Goal: Task Accomplishment & Management: Complete application form

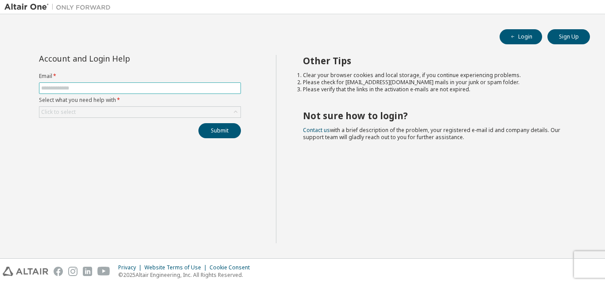
click at [204, 84] on span at bounding box center [140, 88] width 202 height 12
click at [204, 89] on input "text" at bounding box center [140, 88] width 198 height 7
type input "**********"
click at [151, 112] on div "Click to select" at bounding box center [139, 112] width 201 height 11
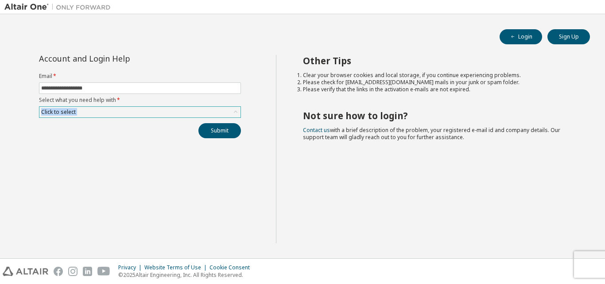
click at [151, 112] on div "Click to select" at bounding box center [139, 112] width 201 height 11
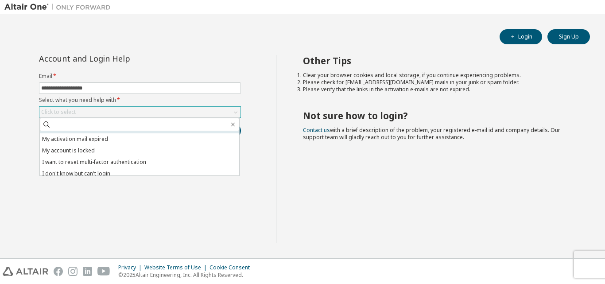
scroll to position [25, 0]
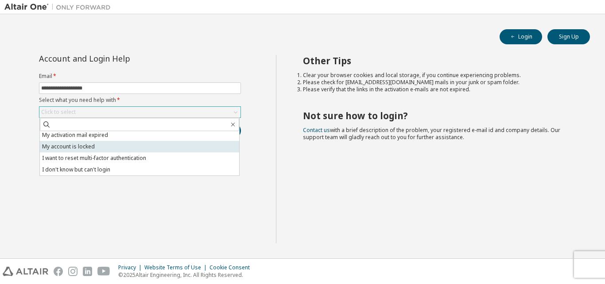
click at [145, 146] on li "My account is locked" at bounding box center [139, 147] width 199 height 12
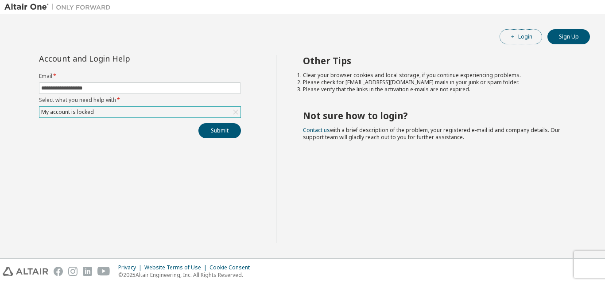
click at [527, 38] on button "Login" at bounding box center [521, 36] width 43 height 15
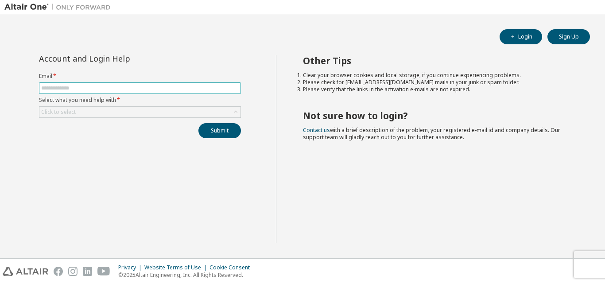
click at [170, 89] on input "text" at bounding box center [140, 88] width 198 height 7
type input "**********"
click at [163, 112] on div "Click to select" at bounding box center [139, 112] width 201 height 11
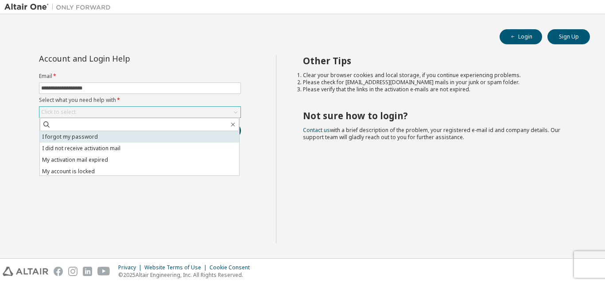
click at [140, 136] on li "I forgot my password" at bounding box center [139, 137] width 199 height 12
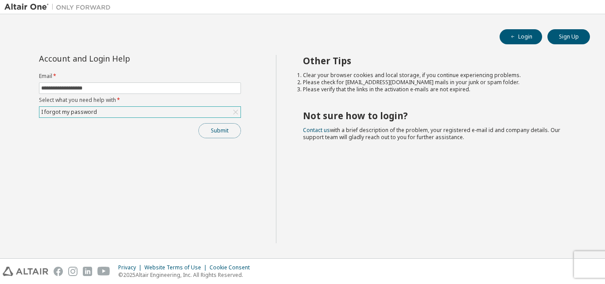
click at [225, 126] on button "Submit" at bounding box center [219, 130] width 43 height 15
click at [217, 132] on button "Submit" at bounding box center [219, 130] width 43 height 15
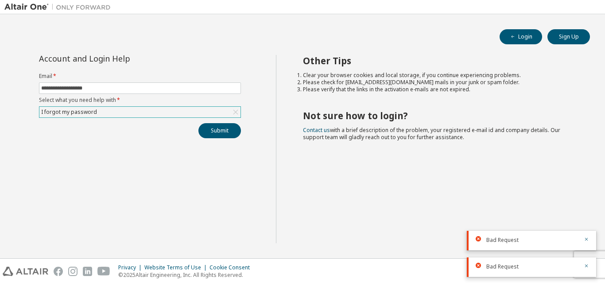
click at [168, 109] on div "I forgot my password" at bounding box center [139, 112] width 201 height 11
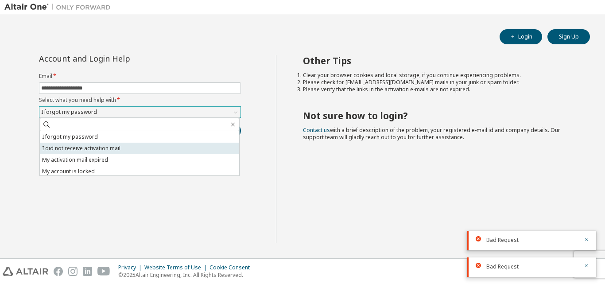
click at [149, 147] on li "I did not receive activation mail" at bounding box center [139, 149] width 199 height 12
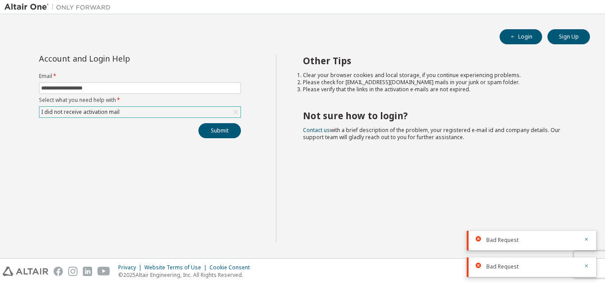
click at [194, 111] on div "I did not receive activation mail" at bounding box center [139, 112] width 201 height 11
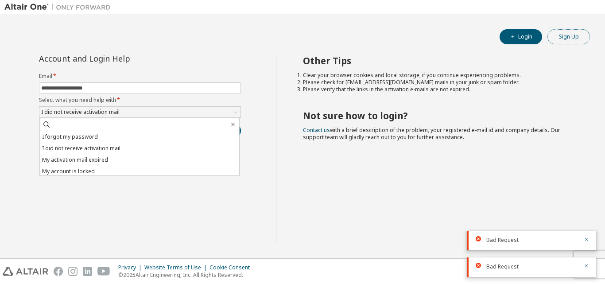
click at [558, 38] on button "Sign Up" at bounding box center [568, 36] width 43 height 15
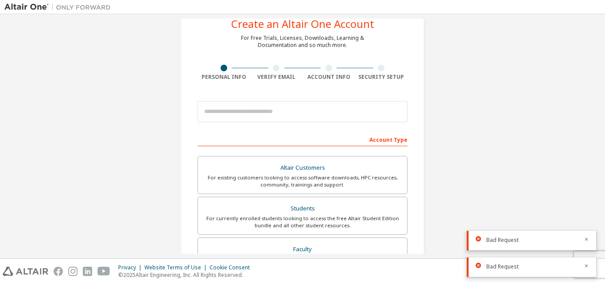
scroll to position [52, 0]
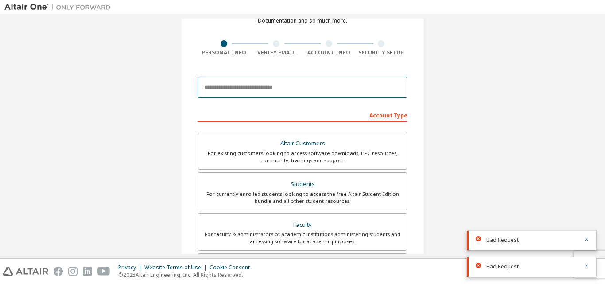
click at [296, 86] on input "email" at bounding box center [303, 87] width 210 height 21
type input "**********"
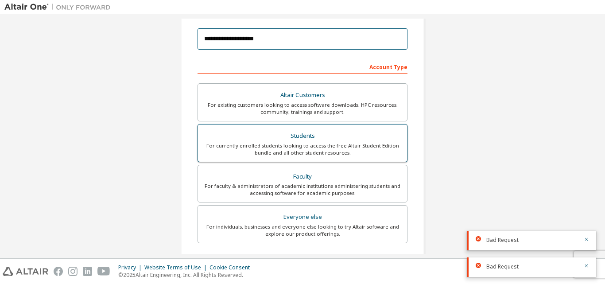
scroll to position [110, 0]
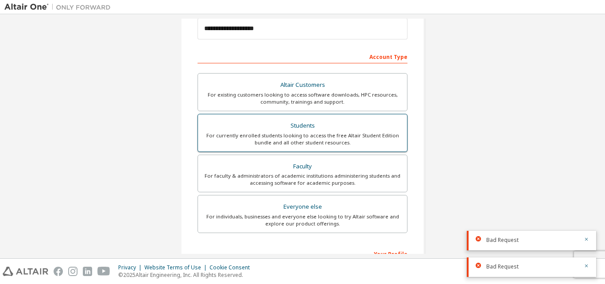
click at [337, 128] on div "Students" at bounding box center [302, 126] width 198 height 12
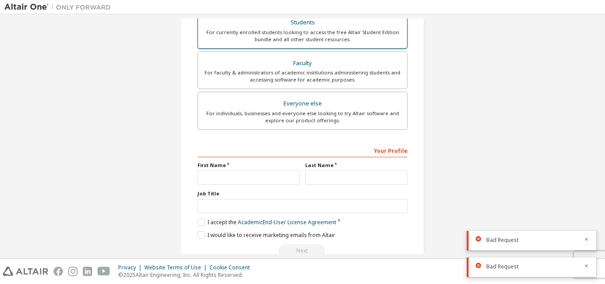
scroll to position [224, 0]
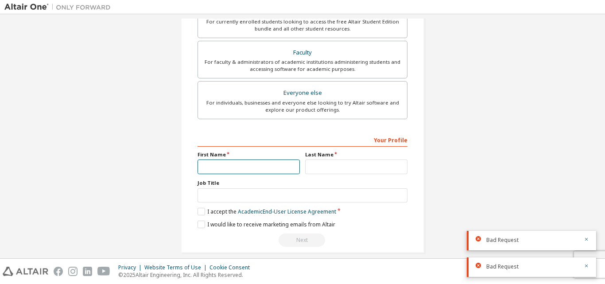
click at [257, 163] on input "text" at bounding box center [249, 166] width 102 height 15
type input "*****"
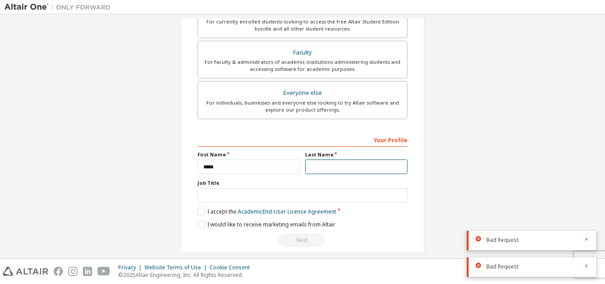
click at [318, 171] on input "text" at bounding box center [356, 166] width 102 height 15
type input "****"
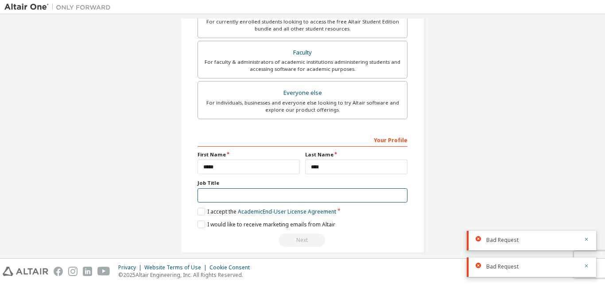
click at [244, 189] on input "text" at bounding box center [303, 195] width 210 height 15
type input "*******"
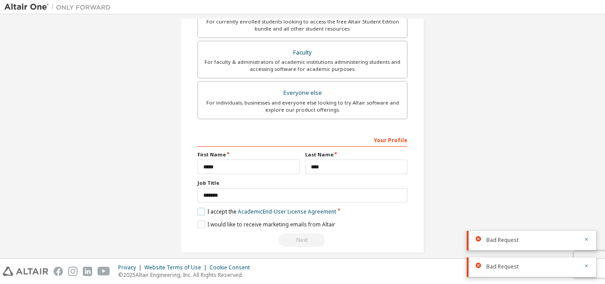
click at [198, 211] on label "I accept the Academic End-User License Agreement" at bounding box center [267, 212] width 139 height 8
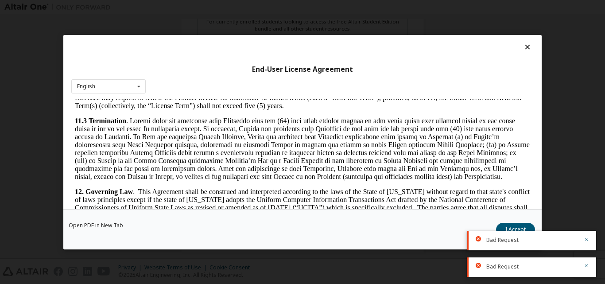
scroll to position [1470, 0]
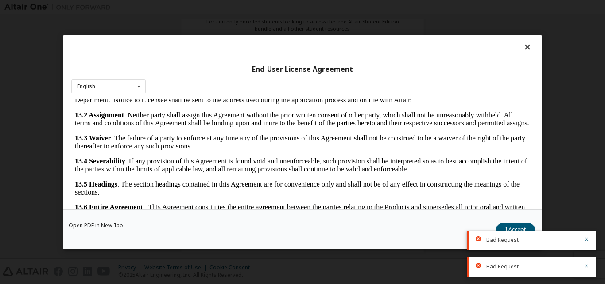
click at [586, 264] on icon "button" at bounding box center [586, 265] width 5 height 5
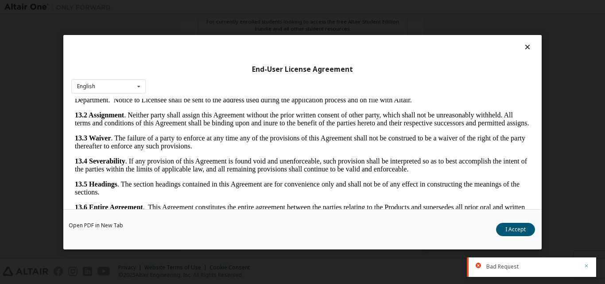
click at [586, 264] on icon "button" at bounding box center [586, 265] width 5 height 5
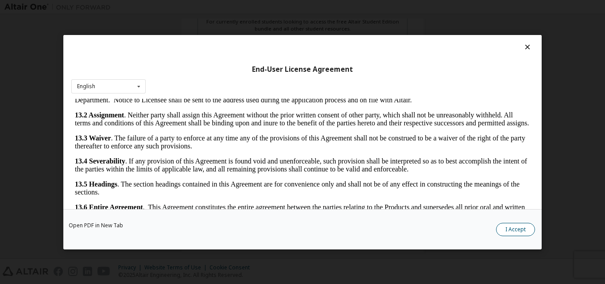
click at [517, 227] on button "I Accept" at bounding box center [515, 228] width 39 height 13
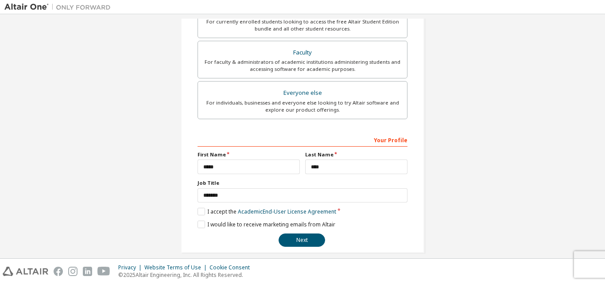
scroll to position [234, 0]
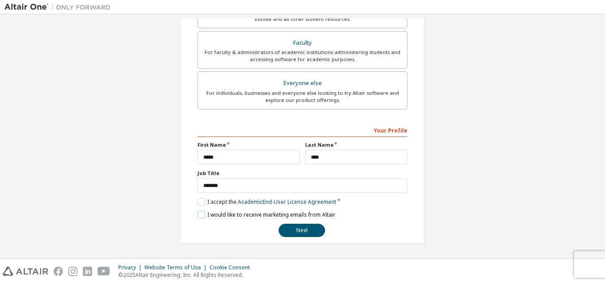
click at [198, 212] on label "I would like to receive marketing emails from Altair" at bounding box center [267, 215] width 138 height 8
click at [294, 231] on button "Next" at bounding box center [302, 230] width 47 height 13
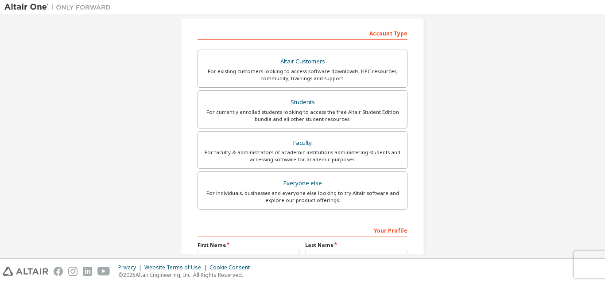
scroll to position [0, 0]
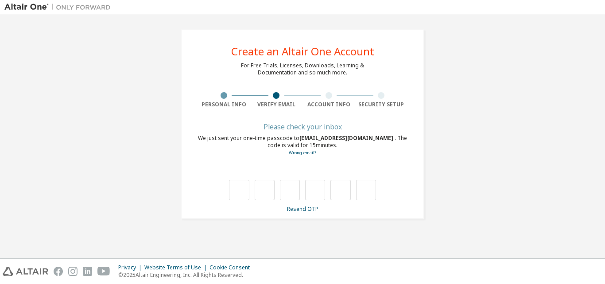
type input "*"
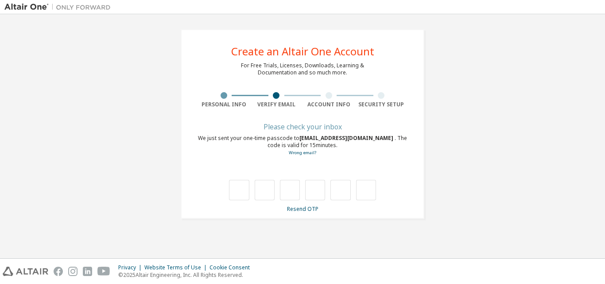
type input "*"
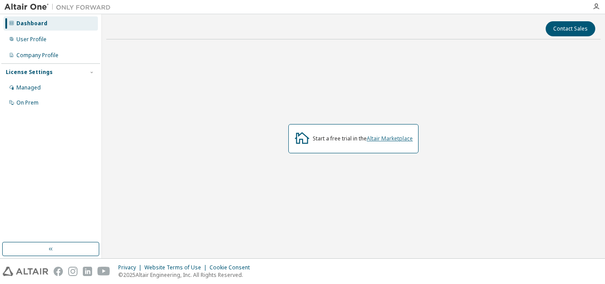
click at [377, 139] on link "Altair Marketplace" at bounding box center [390, 139] width 46 height 8
